Goal: Find specific page/section: Find specific page/section

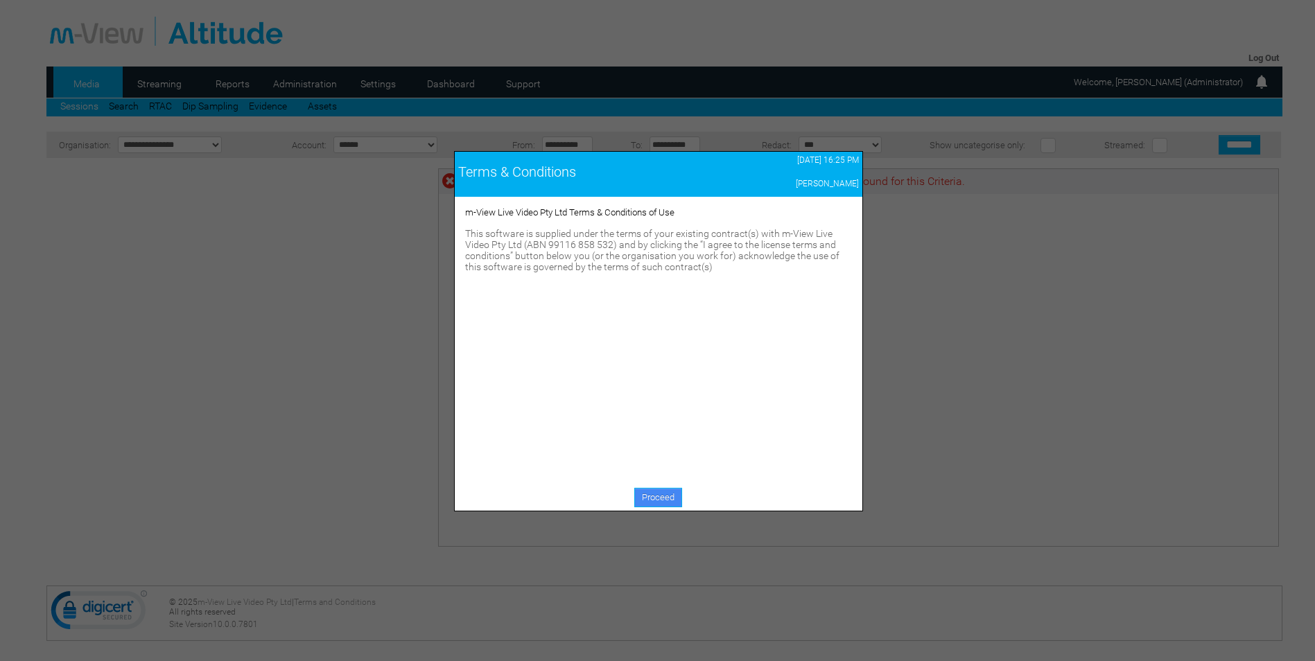
click at [663, 499] on link "Proceed" at bounding box center [658, 497] width 48 height 19
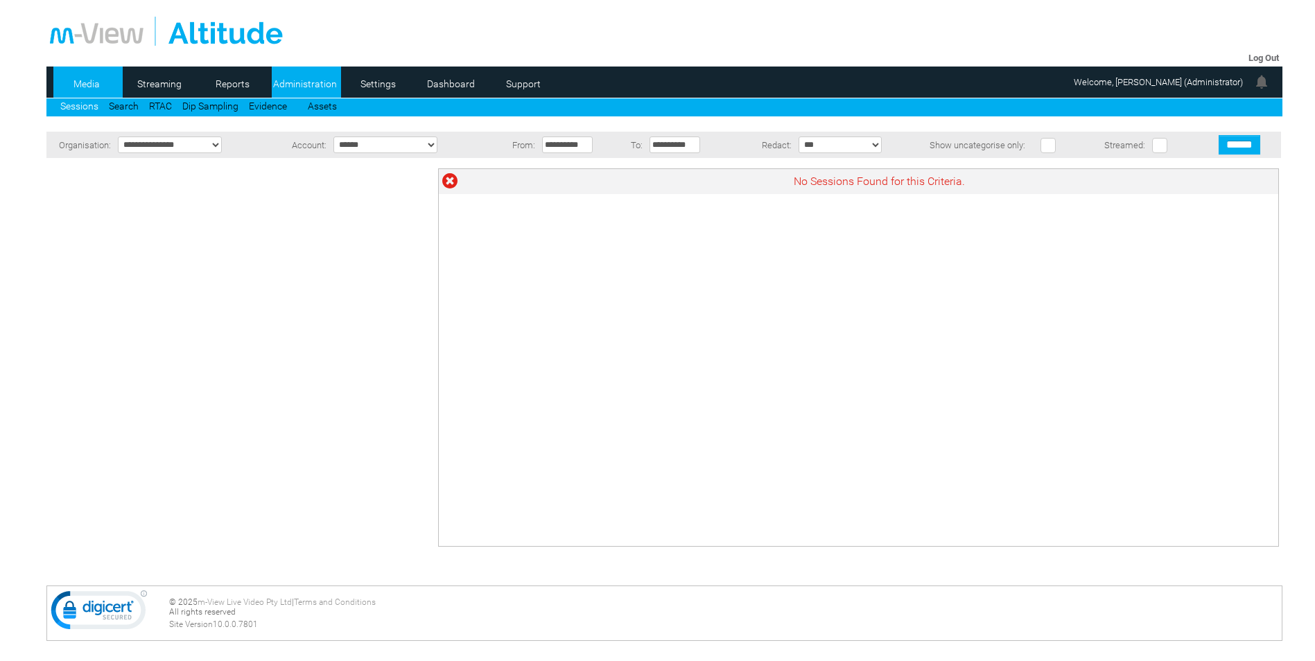
click at [315, 75] on link "Administration" at bounding box center [305, 83] width 67 height 21
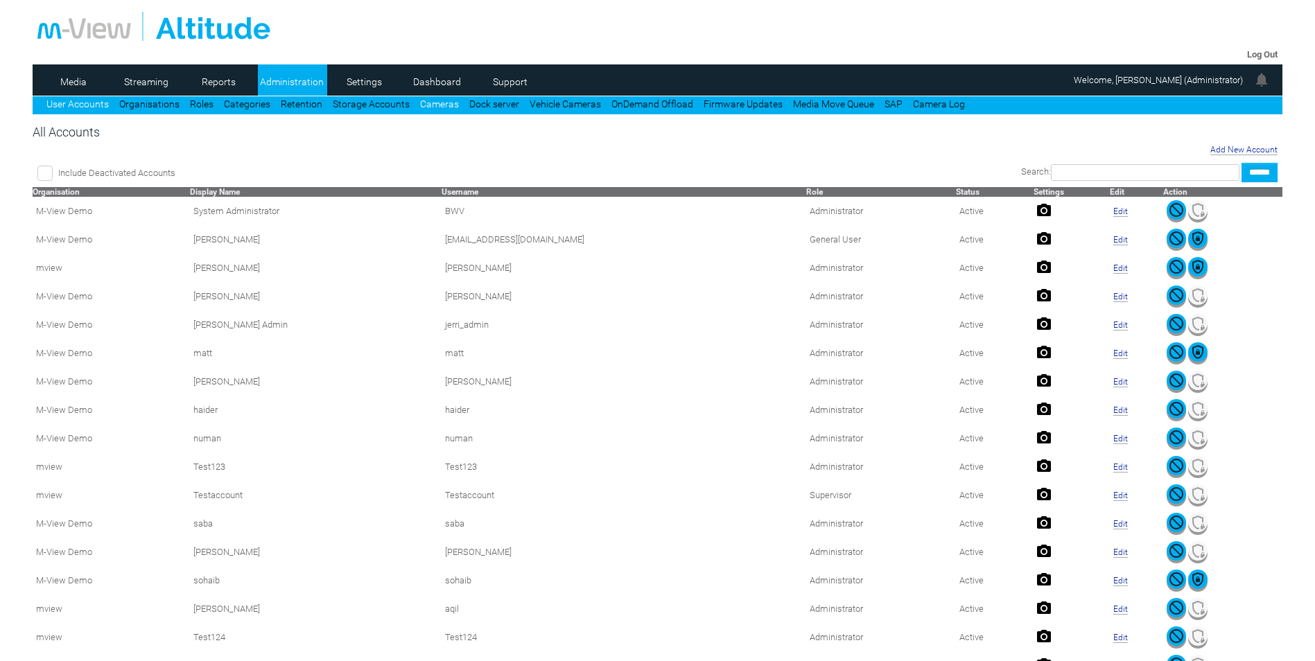
click at [425, 103] on link "Cameras" at bounding box center [439, 103] width 39 height 11
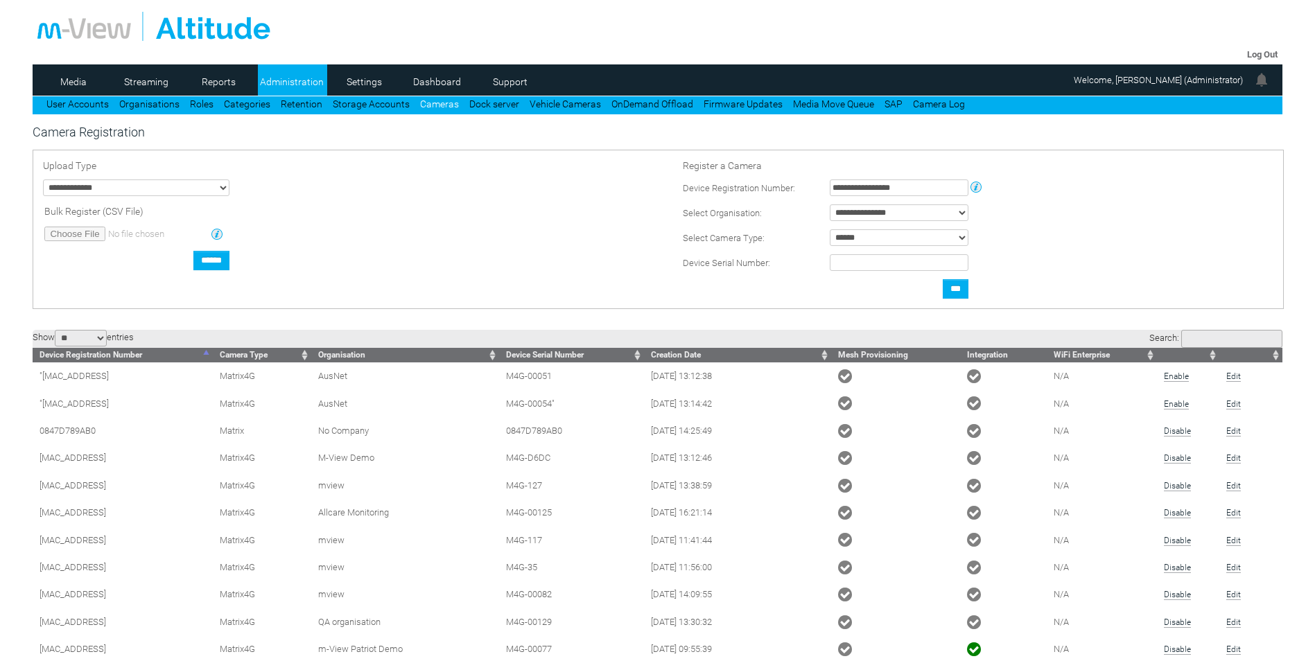
click at [1250, 342] on input "Search:" at bounding box center [1231, 339] width 101 height 18
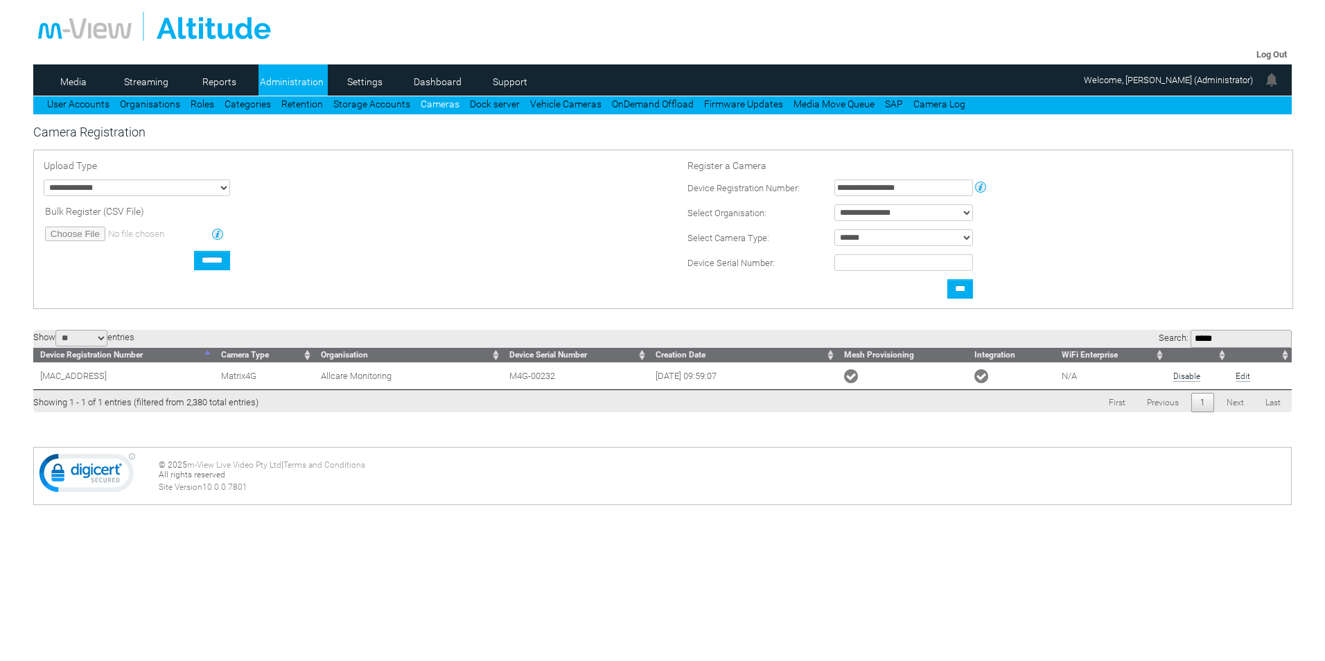
type input "*****"
drag, startPoint x: 134, startPoint y: 377, endPoint x: 30, endPoint y: 385, distance: 104.3
click at [30, 385] on form "Log Out Media Streaming 0 Reports Administration Settings Dashboard Support Use…" at bounding box center [662, 269] width 1325 height 538
click at [442, 434] on div "Log Out Media Streaming 0 Reports Administration Settings Dashboard Support Use…" at bounding box center [662, 269] width 1259 height 538
drag, startPoint x: 121, startPoint y: 381, endPoint x: 36, endPoint y: 381, distance: 85.2
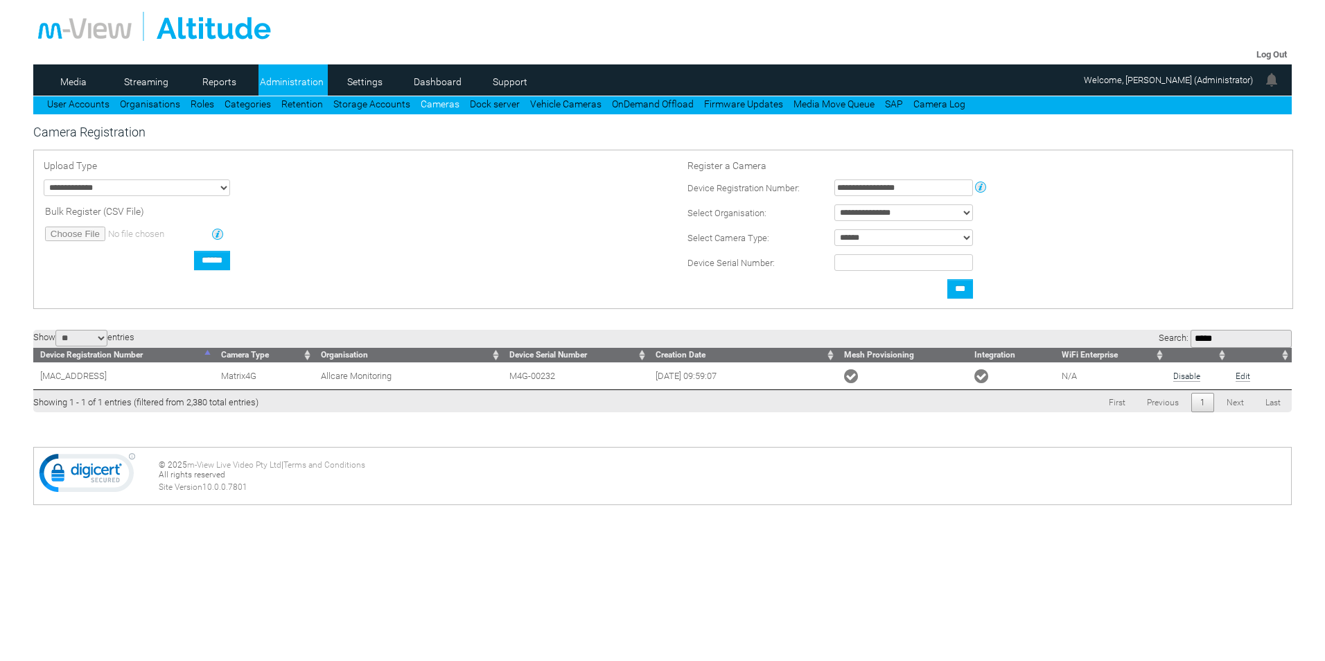
click at [36, 381] on td "[MAC_ADDRESS]" at bounding box center [123, 375] width 181 height 27
copy td "[MAC_ADDRESS]"
